Goal: Navigation & Orientation: Understand site structure

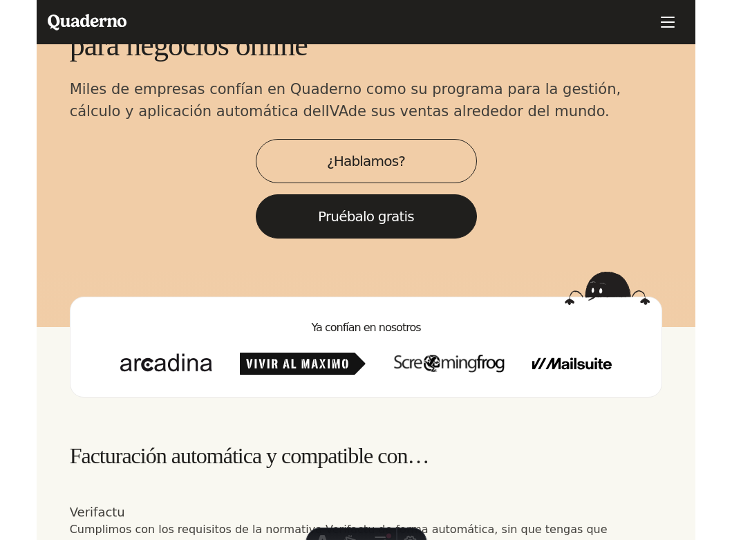
scroll to position [78, 0]
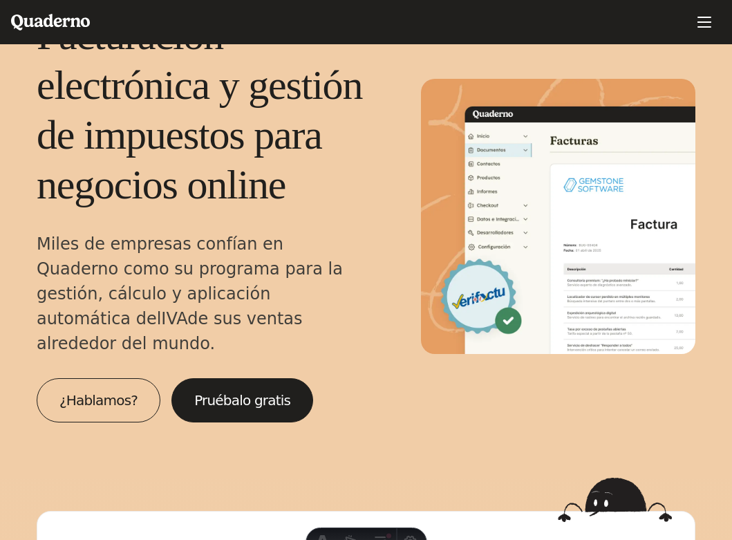
click at [20, 15] on icon "Quaderno Homepage" at bounding box center [50, 22] width 79 height 17
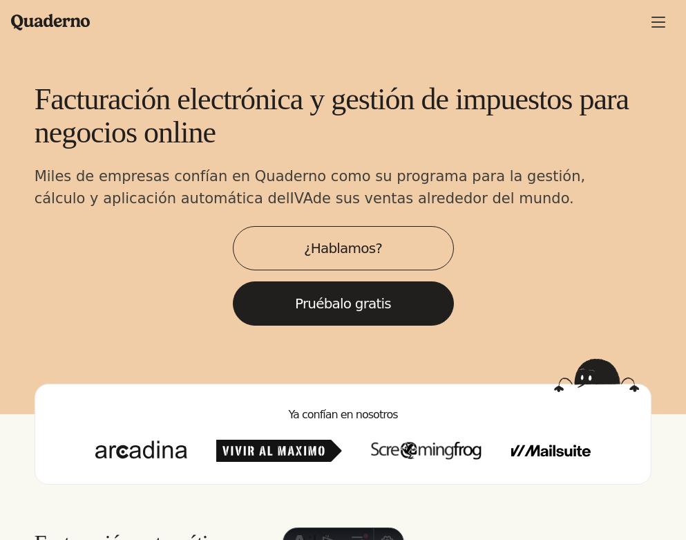
click at [667, 19] on button "Menu" at bounding box center [658, 22] width 33 height 33
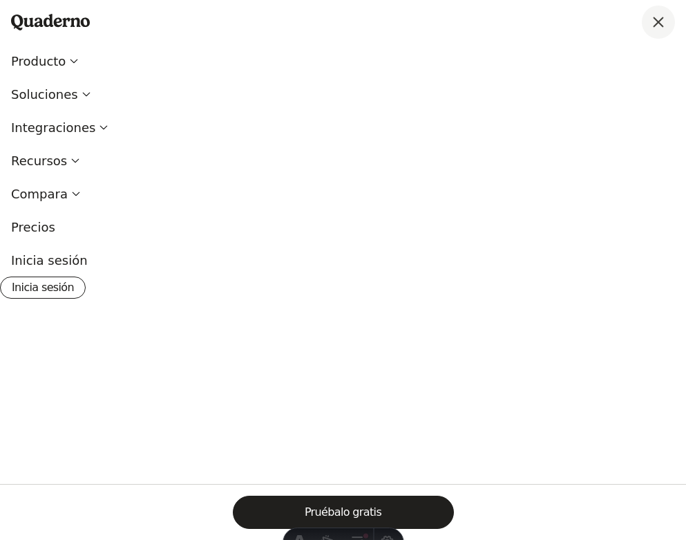
click at [661, 26] on span "Main menu" at bounding box center [658, 22] width 14 height 14
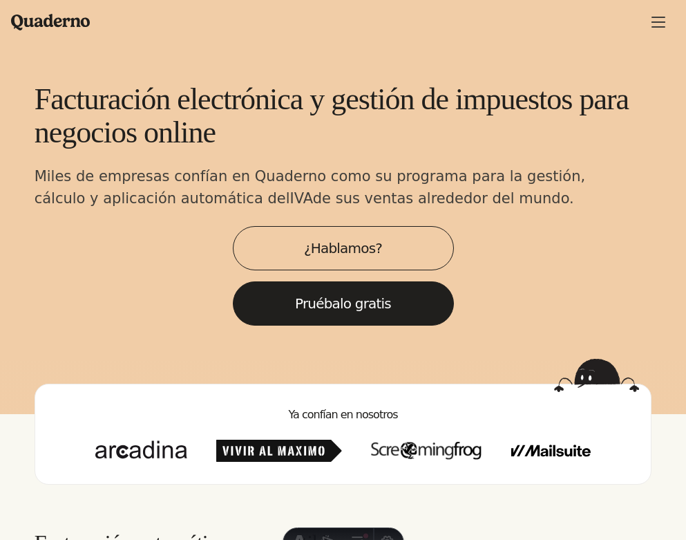
click at [661, 26] on span "Main menu" at bounding box center [658, 26] width 14 height 1
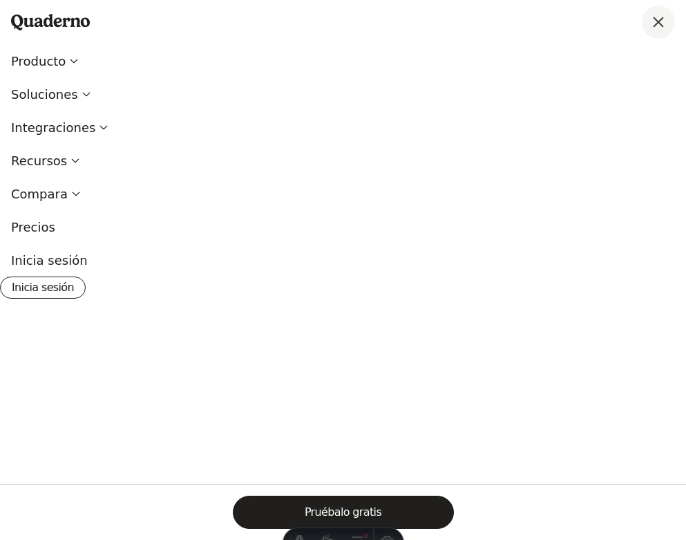
click at [661, 26] on span "Main menu" at bounding box center [658, 22] width 14 height 14
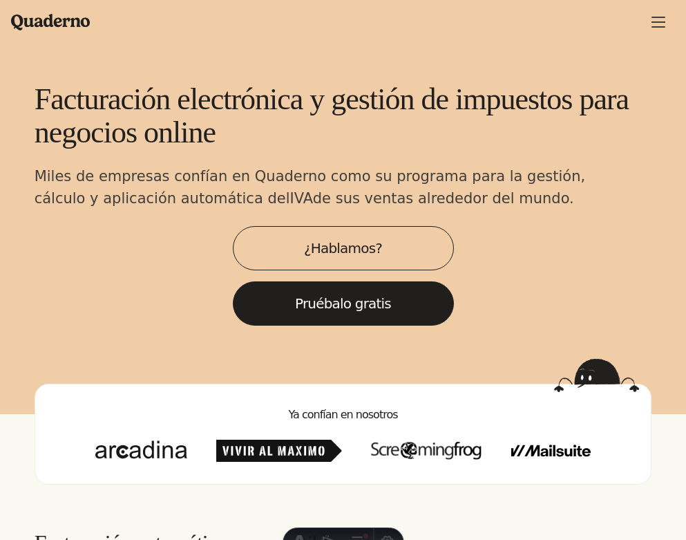
click at [660, 26] on span "Main menu" at bounding box center [658, 26] width 14 height 1
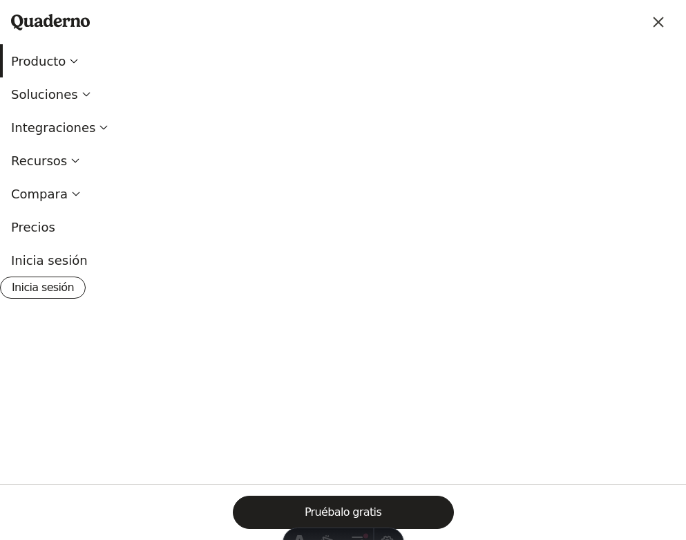
click at [79, 58] on button "Producto" at bounding box center [343, 60] width 686 height 33
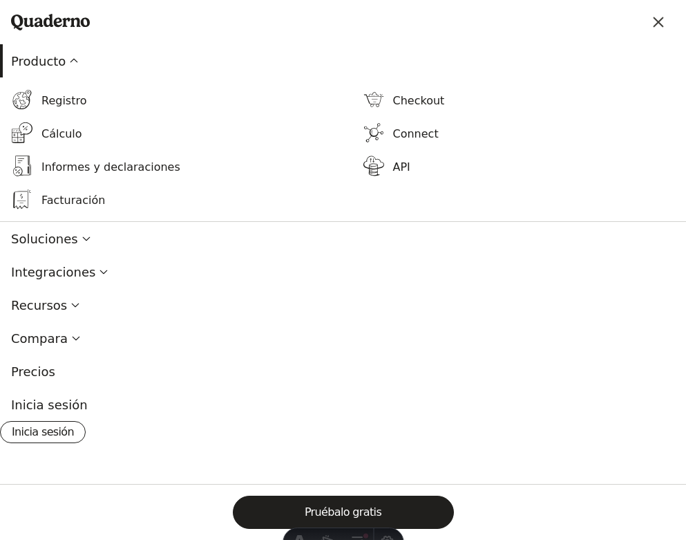
click at [79, 58] on button "Producto" at bounding box center [343, 60] width 686 height 33
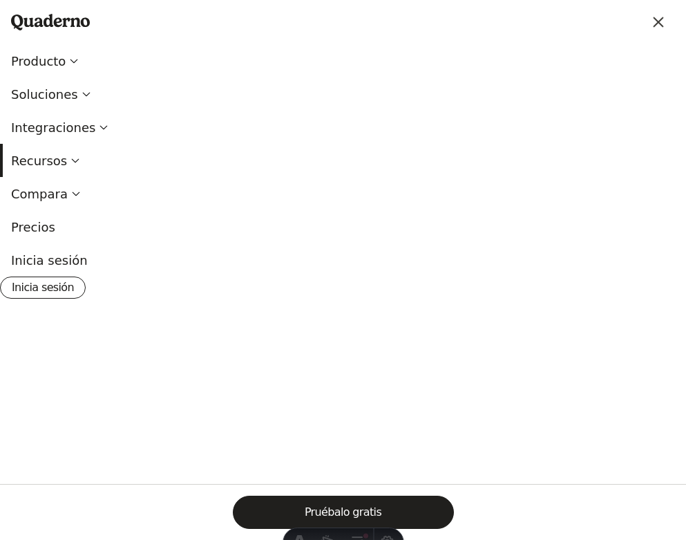
click at [64, 153] on button "Recursos" at bounding box center [343, 160] width 686 height 33
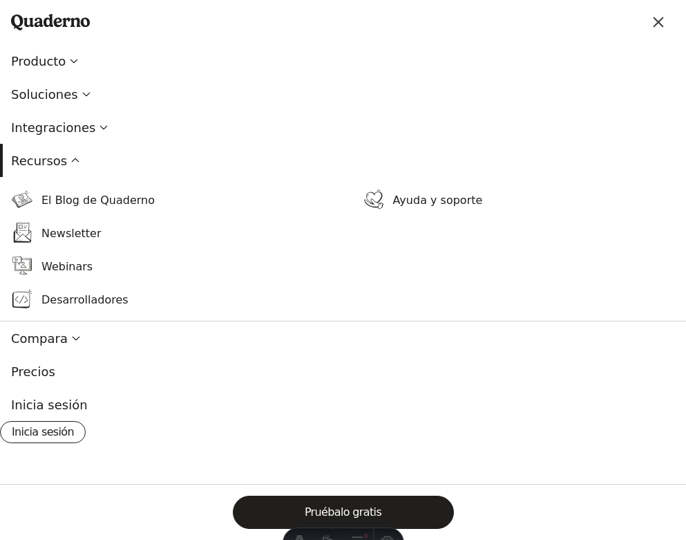
click at [64, 154] on button "Recursos" at bounding box center [343, 160] width 686 height 33
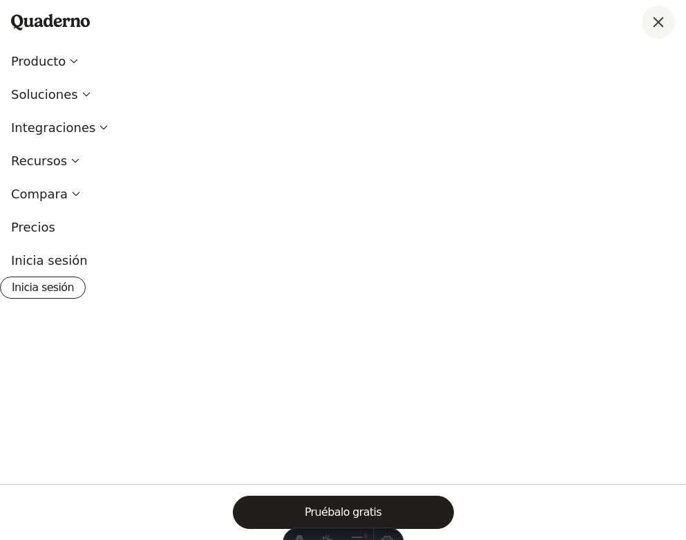
click at [662, 25] on span "Main menu" at bounding box center [658, 22] width 14 height 14
